Goal: Download file/media: Obtain a digital file from the website

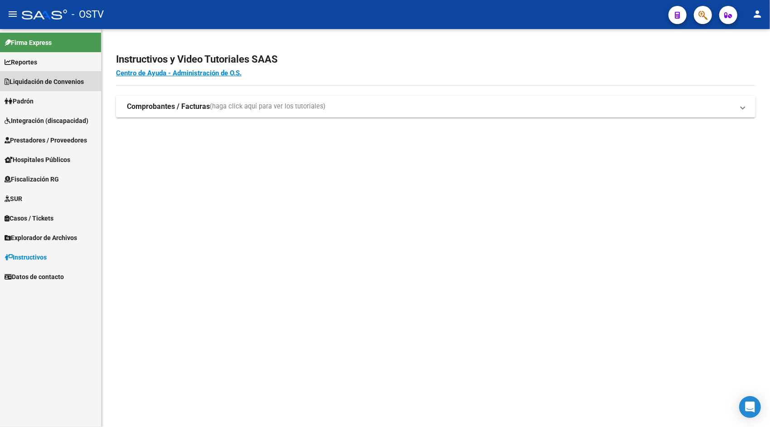
click at [26, 79] on span "Liquidación de Convenios" at bounding box center [44, 82] width 79 height 10
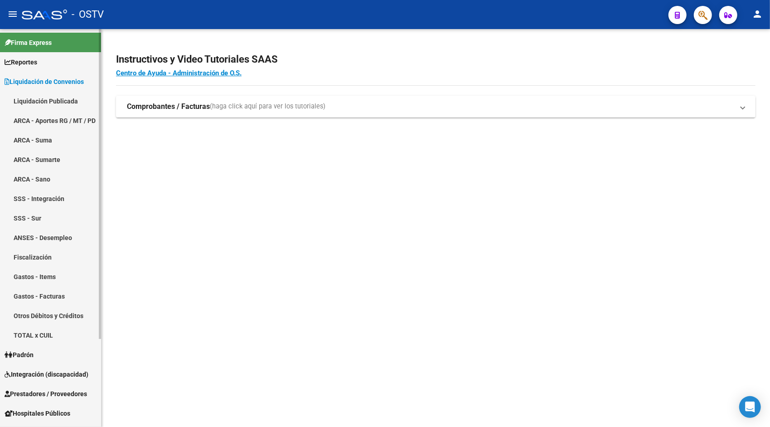
click at [45, 120] on link "ARCA - Aportes RG / MT / PD" at bounding box center [50, 120] width 101 height 19
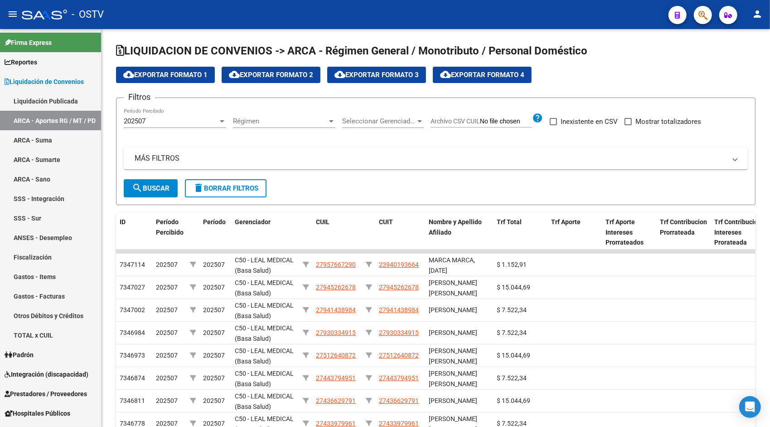
click at [760, 15] on mat-icon "person" at bounding box center [757, 14] width 11 height 11
click at [738, 64] on button "exit_to_app Salir" at bounding box center [738, 60] width 55 height 22
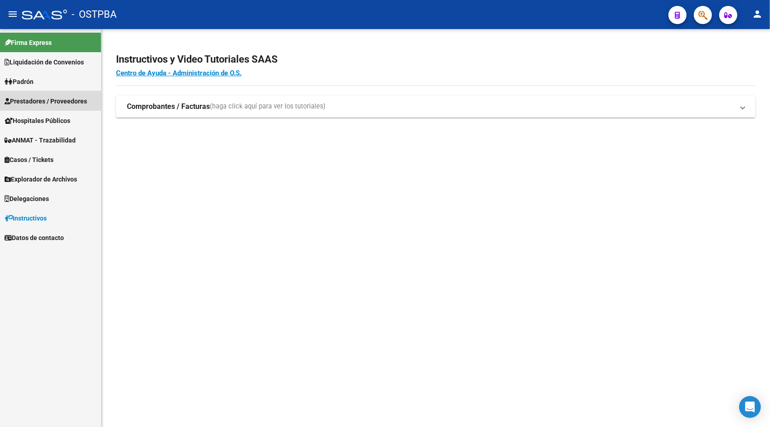
click at [53, 97] on span "Prestadores / Proveedores" at bounding box center [46, 101] width 83 height 10
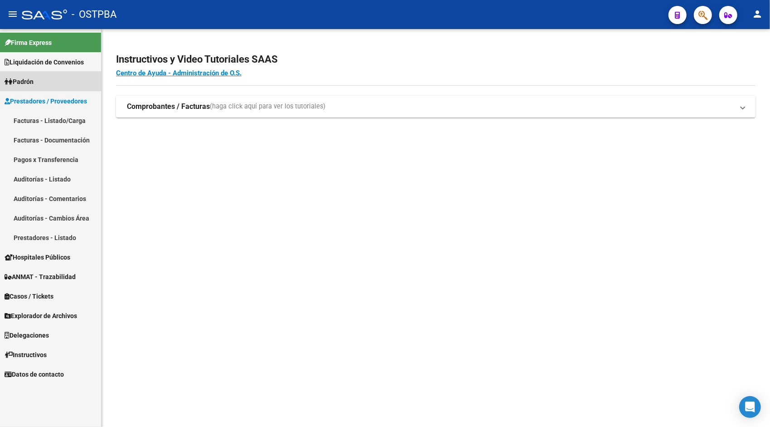
click at [34, 77] on span "Padrón" at bounding box center [19, 82] width 29 height 10
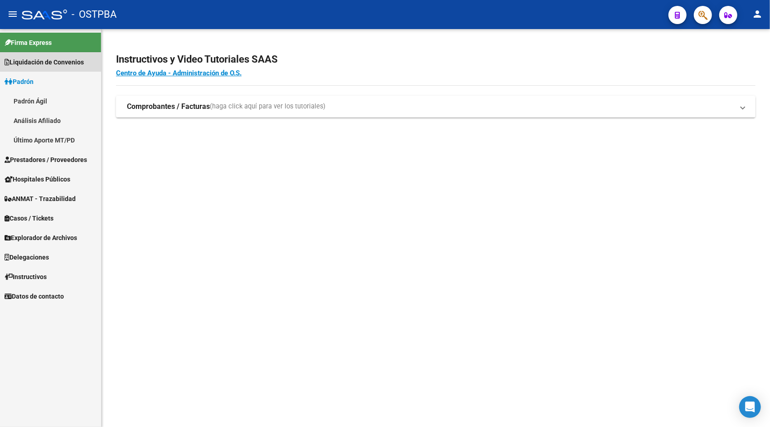
click at [48, 63] on span "Liquidación de Convenios" at bounding box center [44, 62] width 79 height 10
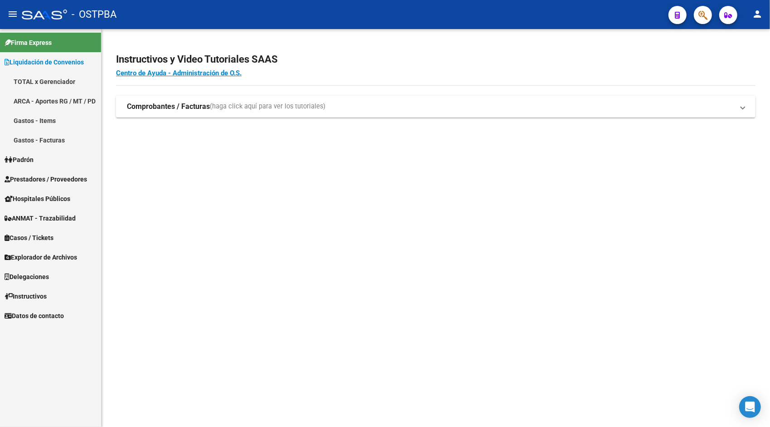
click at [59, 99] on link "ARCA - Aportes RG / MT / PD" at bounding box center [50, 100] width 101 height 19
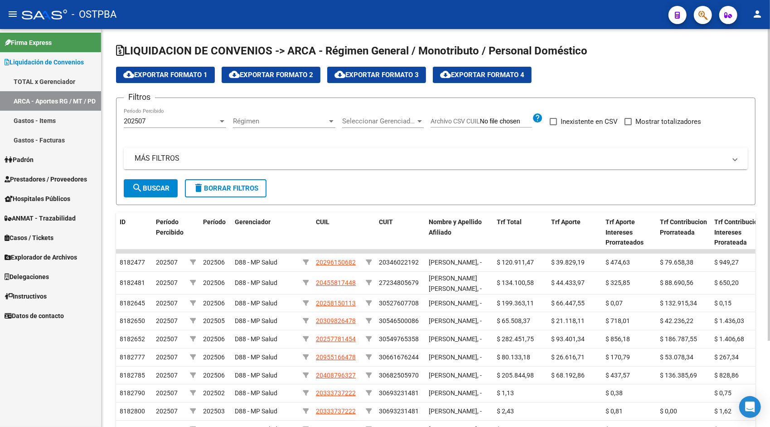
click at [165, 65] on app-list-header "LIQUIDACION DE CONVENIOS -> ARCA - Régimen General / Monotributo / Personal Dom…" at bounding box center [436, 124] width 640 height 161
click at [172, 73] on span "cloud_download Exportar Formato 1" at bounding box center [165, 75] width 84 height 8
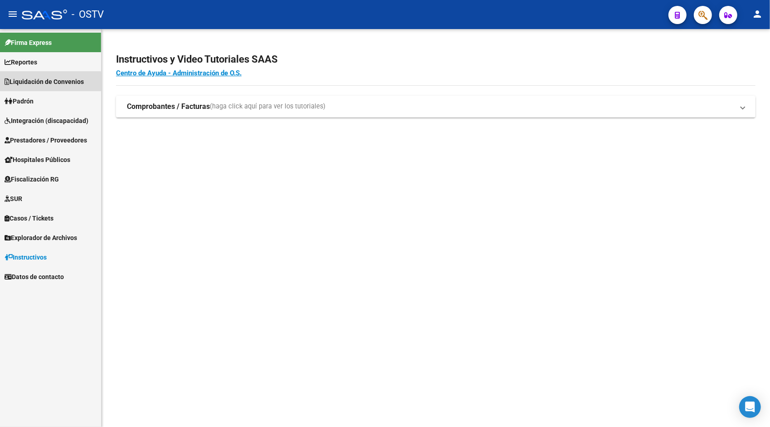
click at [27, 83] on span "Liquidación de Convenios" at bounding box center [44, 82] width 79 height 10
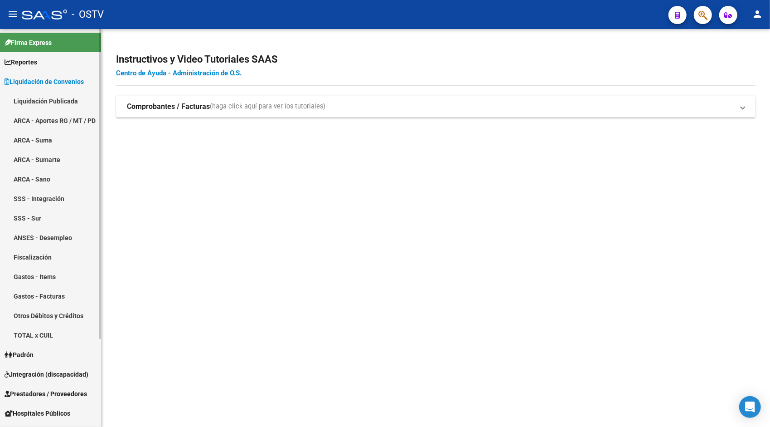
click at [67, 117] on link "ARCA - Aportes RG / MT / PD" at bounding box center [50, 120] width 101 height 19
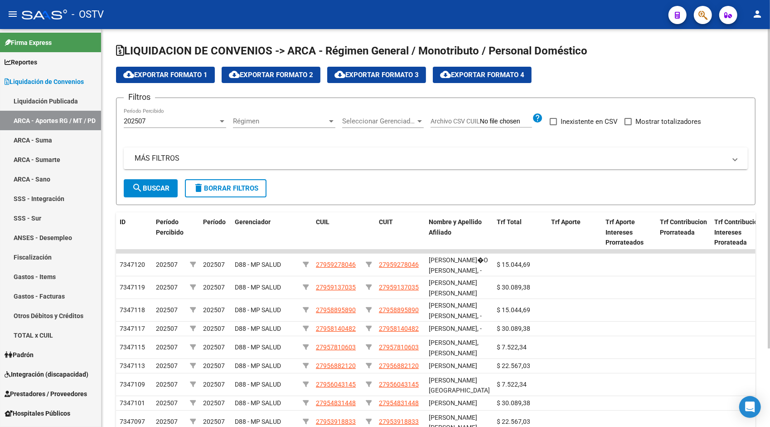
click at [173, 78] on button "cloud_download Exportar Formato 1" at bounding box center [165, 75] width 99 height 16
click at [759, 16] on mat-icon "person" at bounding box center [757, 14] width 11 height 11
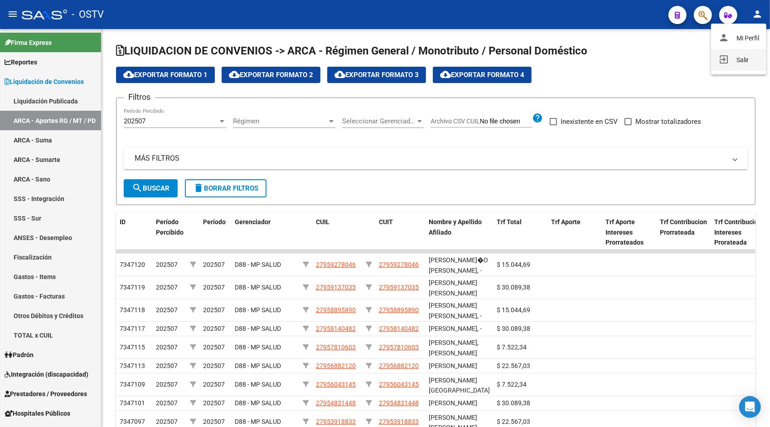
click at [745, 52] on button "exit_to_app Salir" at bounding box center [738, 60] width 55 height 22
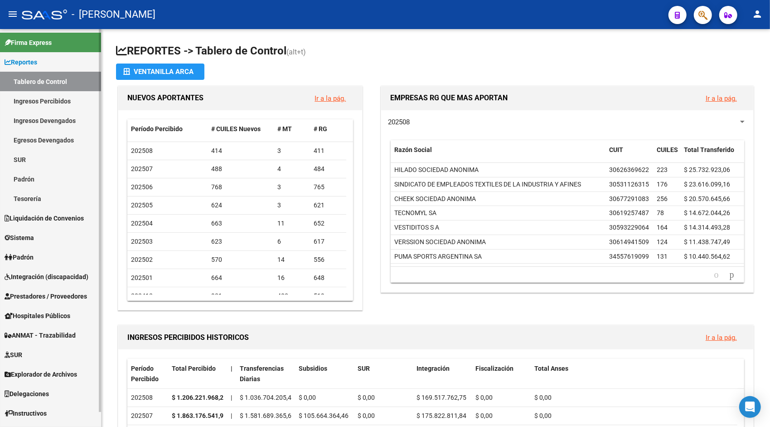
click at [53, 217] on span "Liquidación de Convenios" at bounding box center [44, 218] width 79 height 10
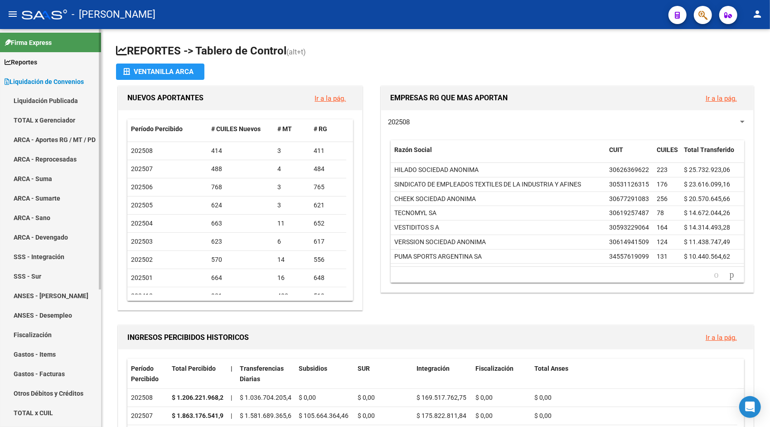
click at [49, 122] on link "TOTAL x Gerenciador" at bounding box center [50, 120] width 101 height 19
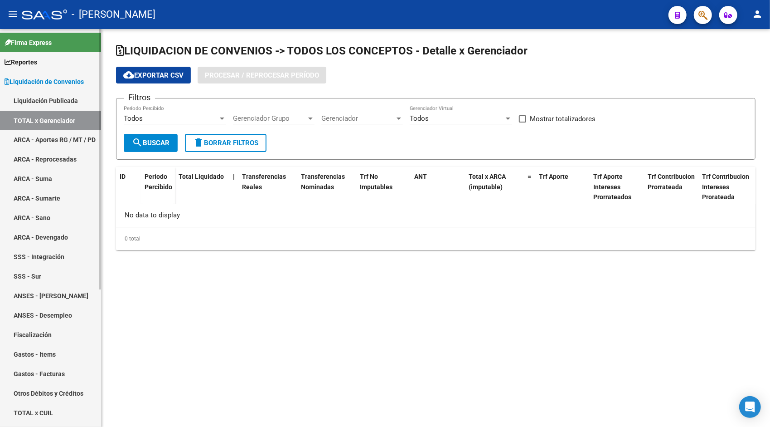
checkbox input "true"
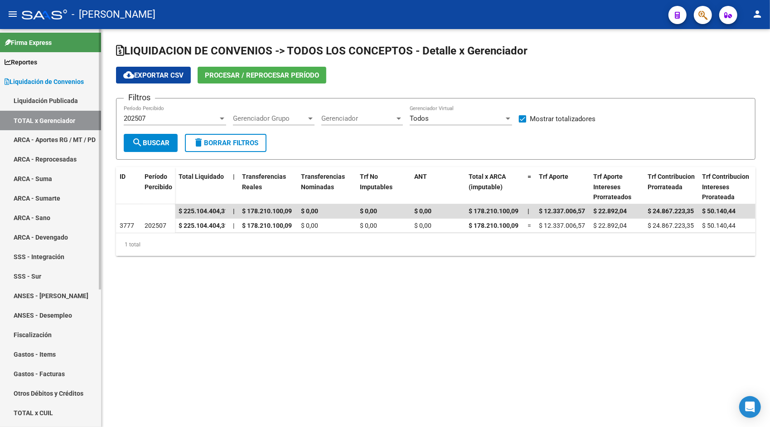
click at [50, 107] on link "Liquidación Publicada" at bounding box center [50, 100] width 101 height 19
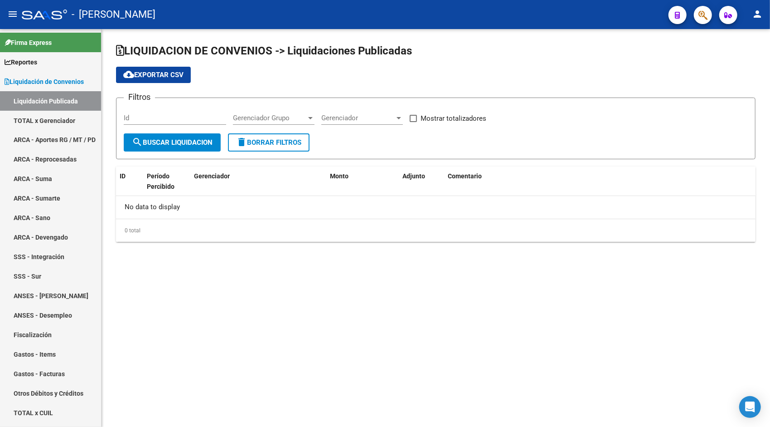
checkbox input "true"
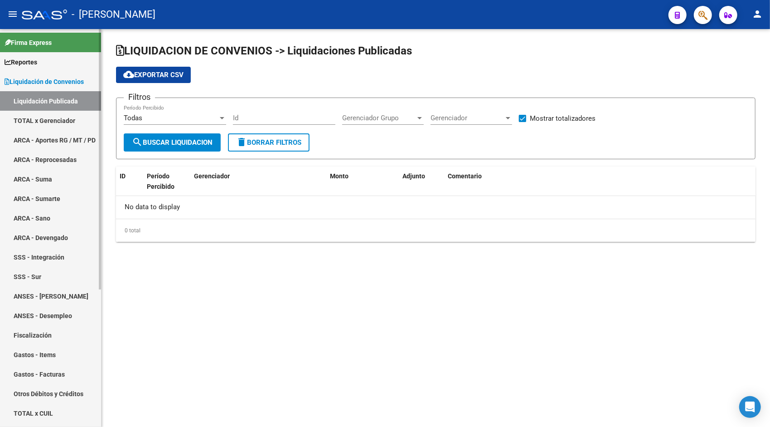
drag, startPoint x: 77, startPoint y: 131, endPoint x: 37, endPoint y: 139, distance: 40.6
click at [37, 139] on link "ARCA - Aportes RG / MT / PD" at bounding box center [50, 139] width 101 height 19
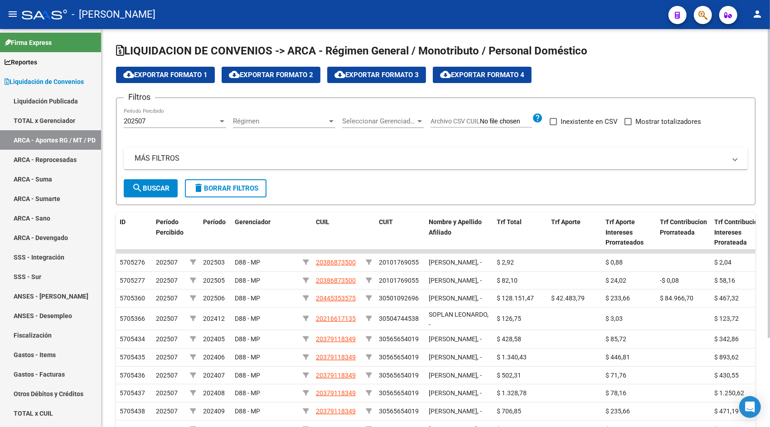
click at [185, 72] on span "cloud_download Exportar Formato 1" at bounding box center [165, 75] width 84 height 8
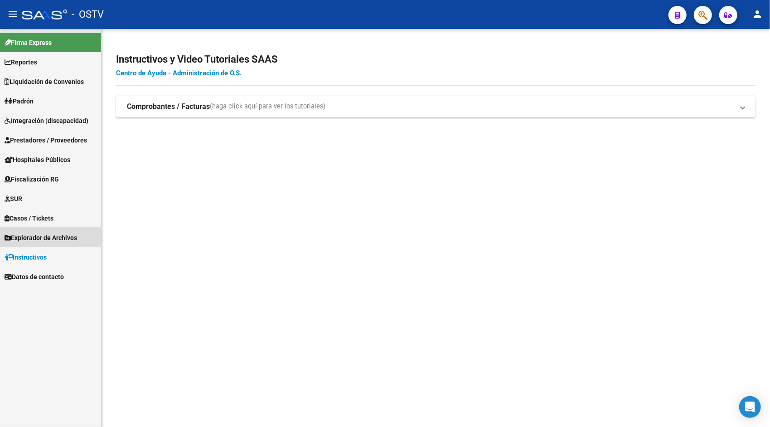
click at [41, 233] on span "Explorador de Archivos" at bounding box center [41, 238] width 73 height 10
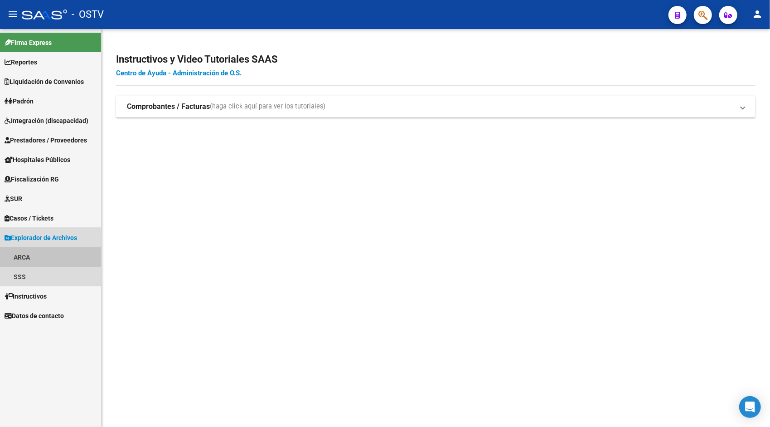
click at [33, 254] on link "ARCA" at bounding box center [50, 256] width 101 height 19
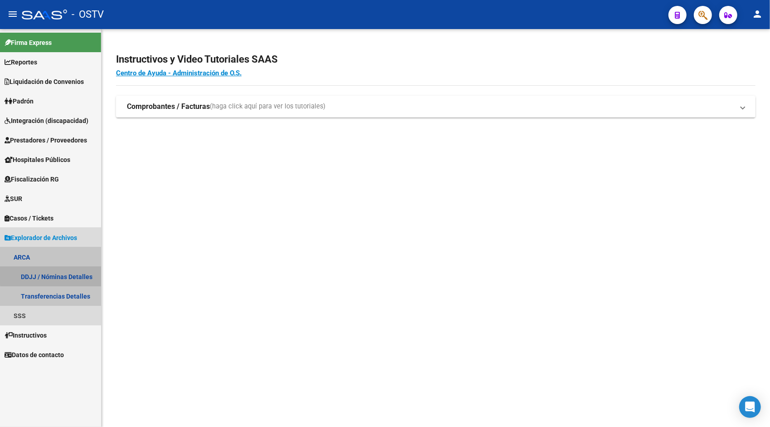
click at [59, 273] on link "DDJJ / Nóminas Detalles" at bounding box center [50, 276] width 101 height 19
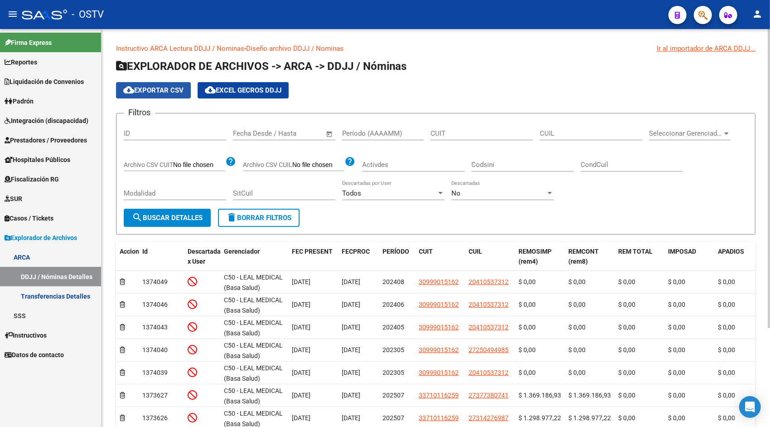
click at [166, 90] on span "cloud_download Exportar CSV" at bounding box center [153, 90] width 60 height 8
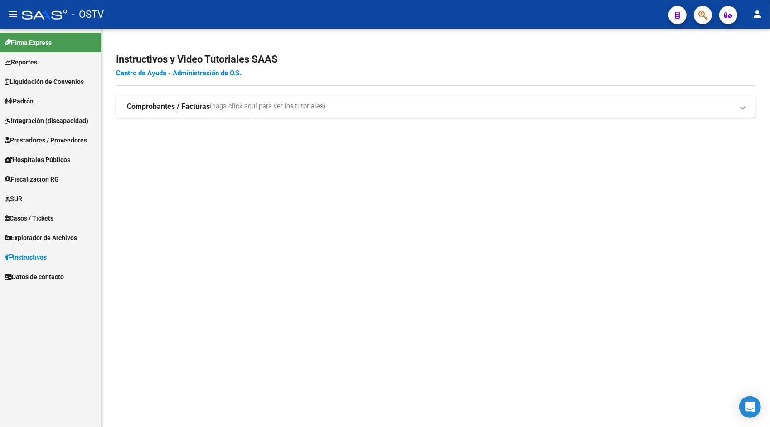
click at [44, 238] on span "Explorador de Archivos" at bounding box center [41, 238] width 73 height 10
click at [36, 257] on link "ARCA" at bounding box center [50, 256] width 101 height 19
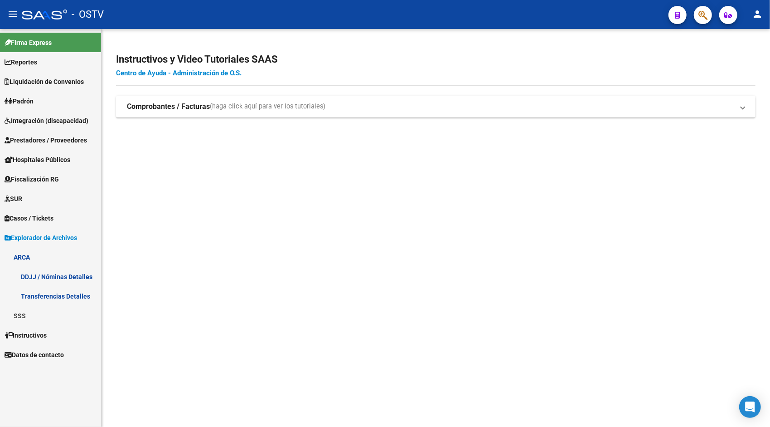
click at [59, 276] on link "DDJJ / Nóminas Detalles" at bounding box center [50, 276] width 101 height 19
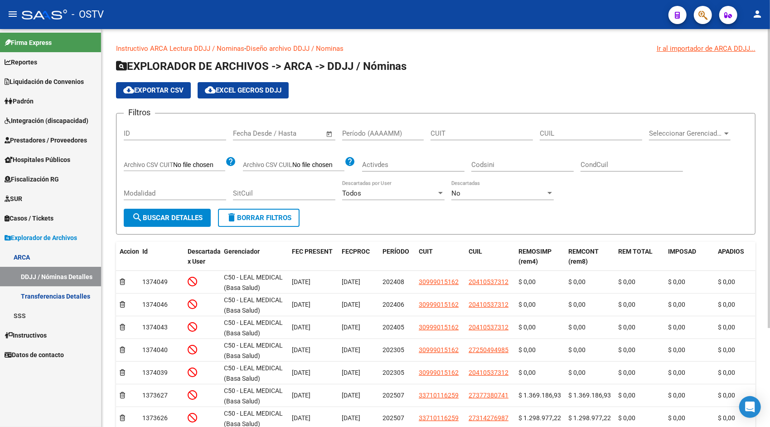
click at [368, 130] on input "Período (AAAAMM)" at bounding box center [383, 133] width 82 height 8
type input "202507"
click at [186, 225] on button "search Buscar Detalles" at bounding box center [167, 218] width 87 height 18
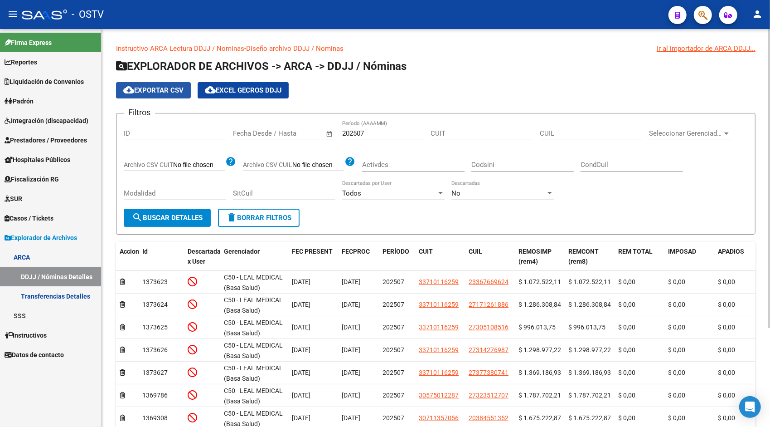
click at [174, 88] on span "cloud_download Exportar CSV" at bounding box center [153, 90] width 60 height 8
